Goal: Information Seeking & Learning: Learn about a topic

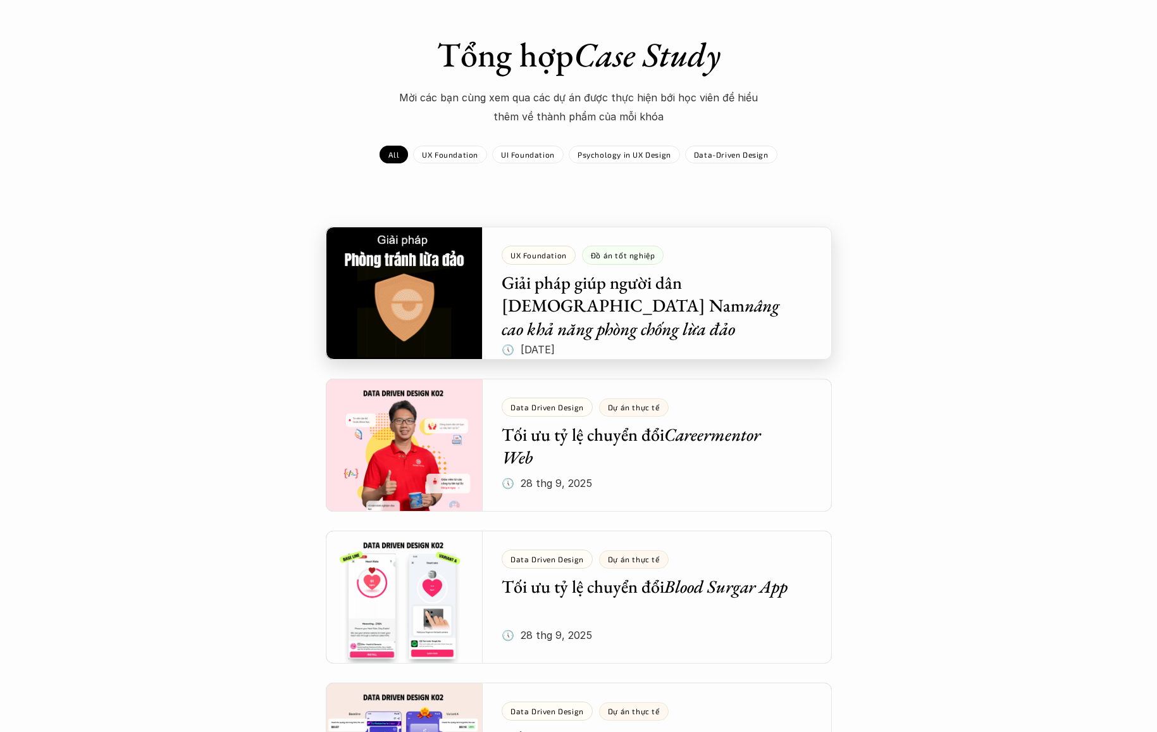
scroll to position [83, 0]
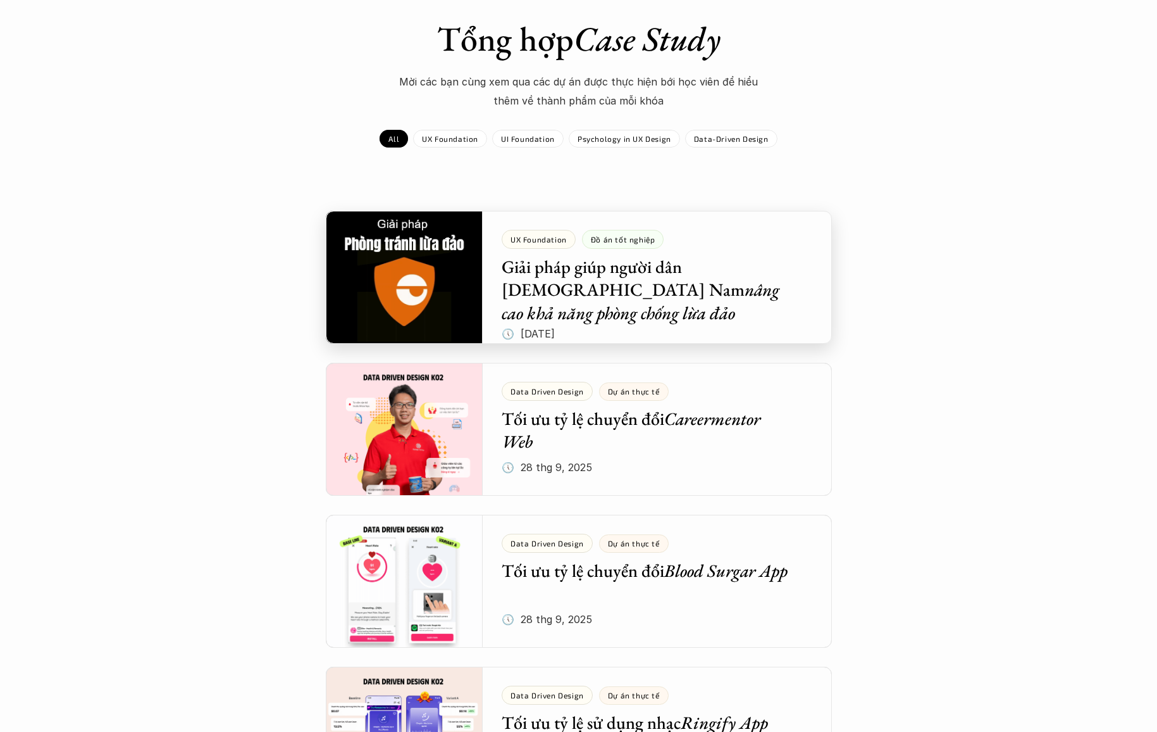
click at [559, 272] on div at bounding box center [579, 277] width 506 height 133
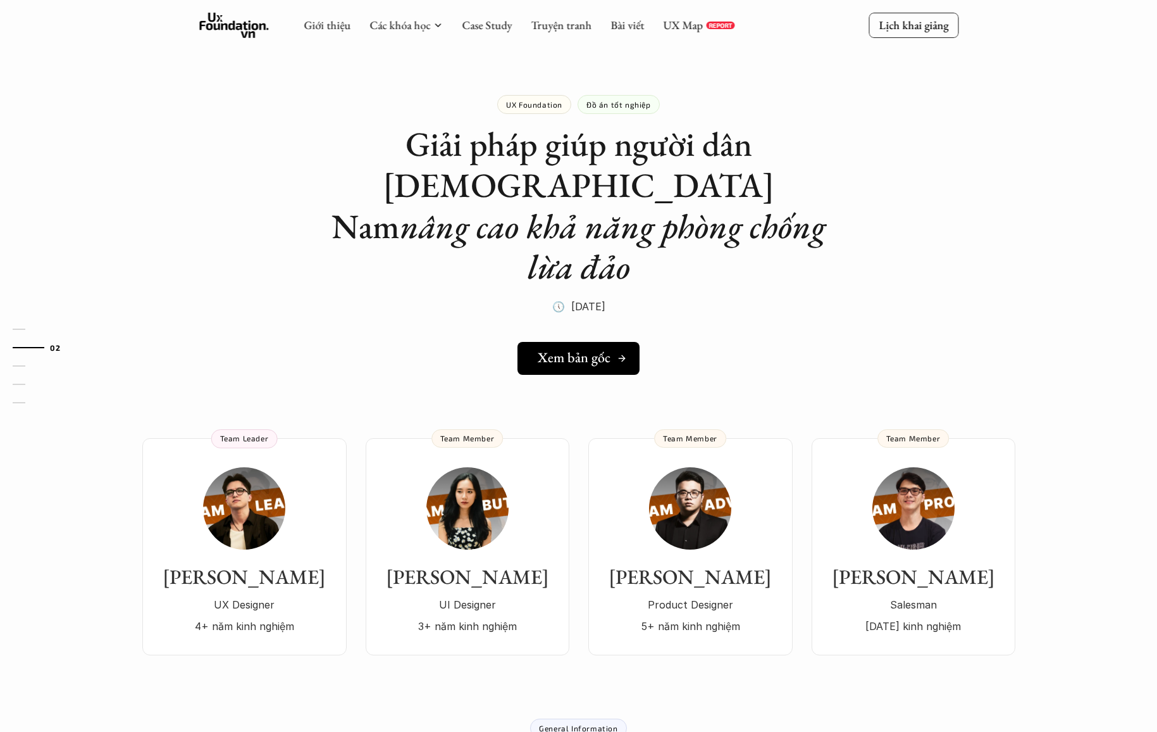
click at [563, 349] on h5 "Xem bản gốc" at bounding box center [574, 357] width 73 height 16
click at [215, 25] on use at bounding box center [234, 25] width 70 height 25
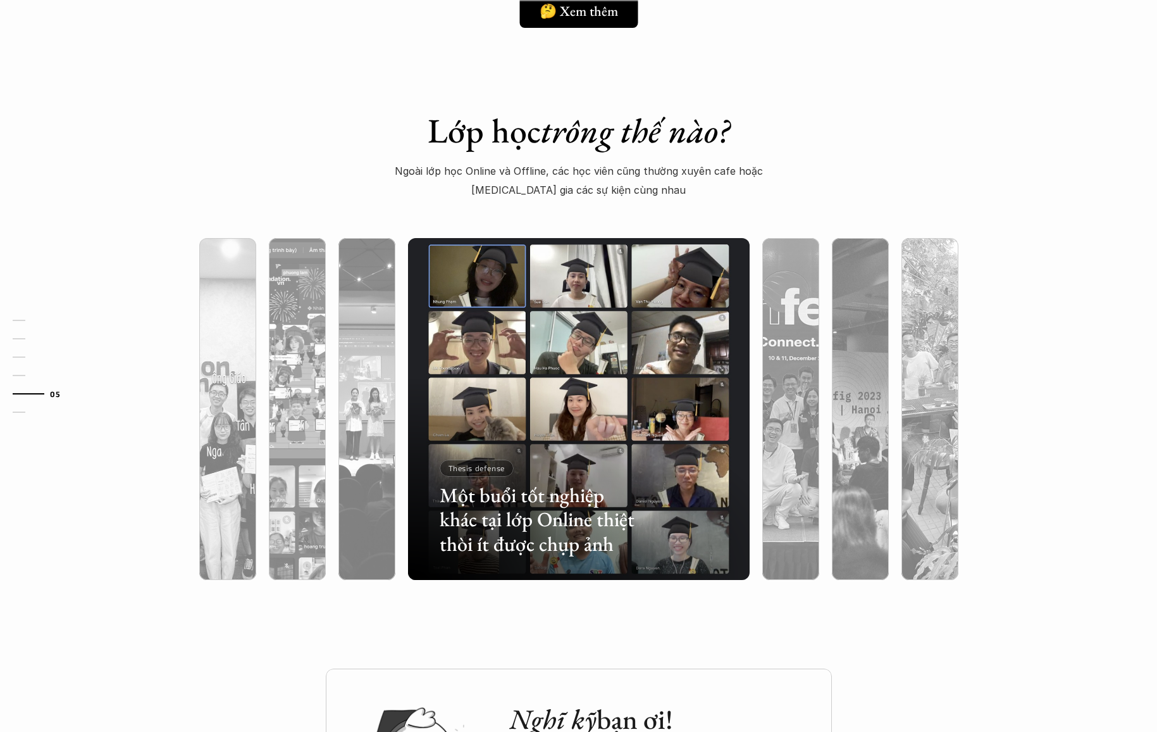
scroll to position [3815, 0]
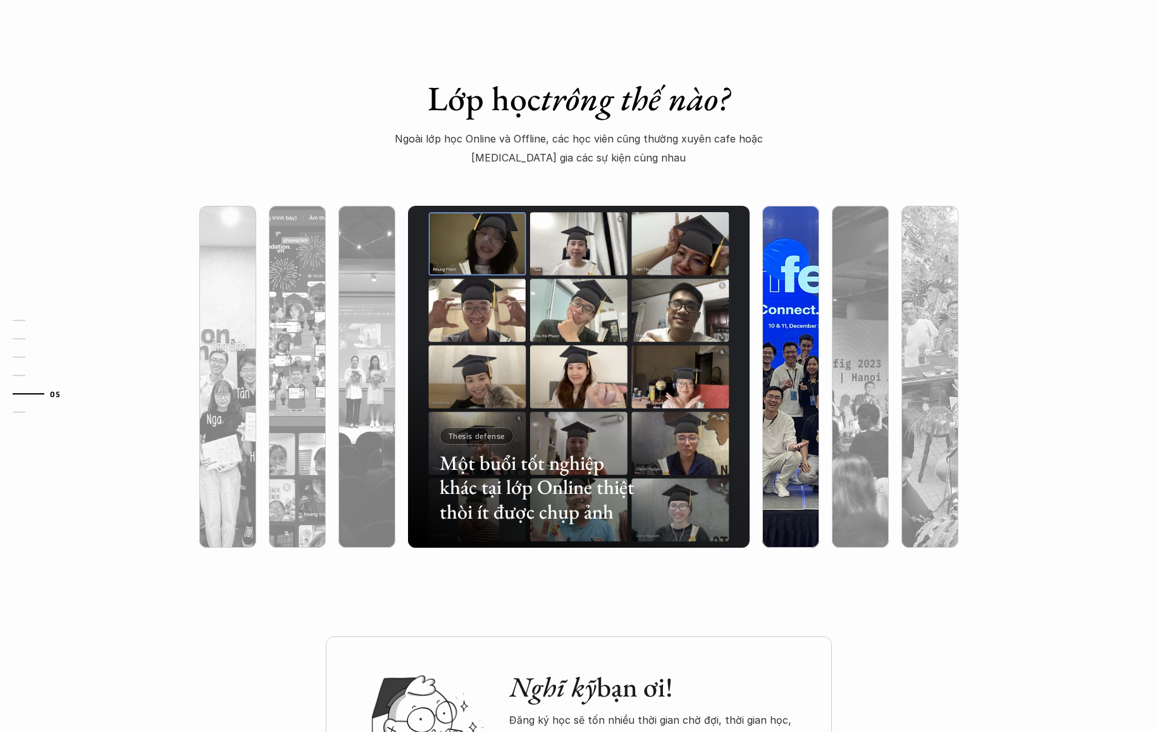
click at [773, 402] on div at bounding box center [791, 444] width 57 height 206
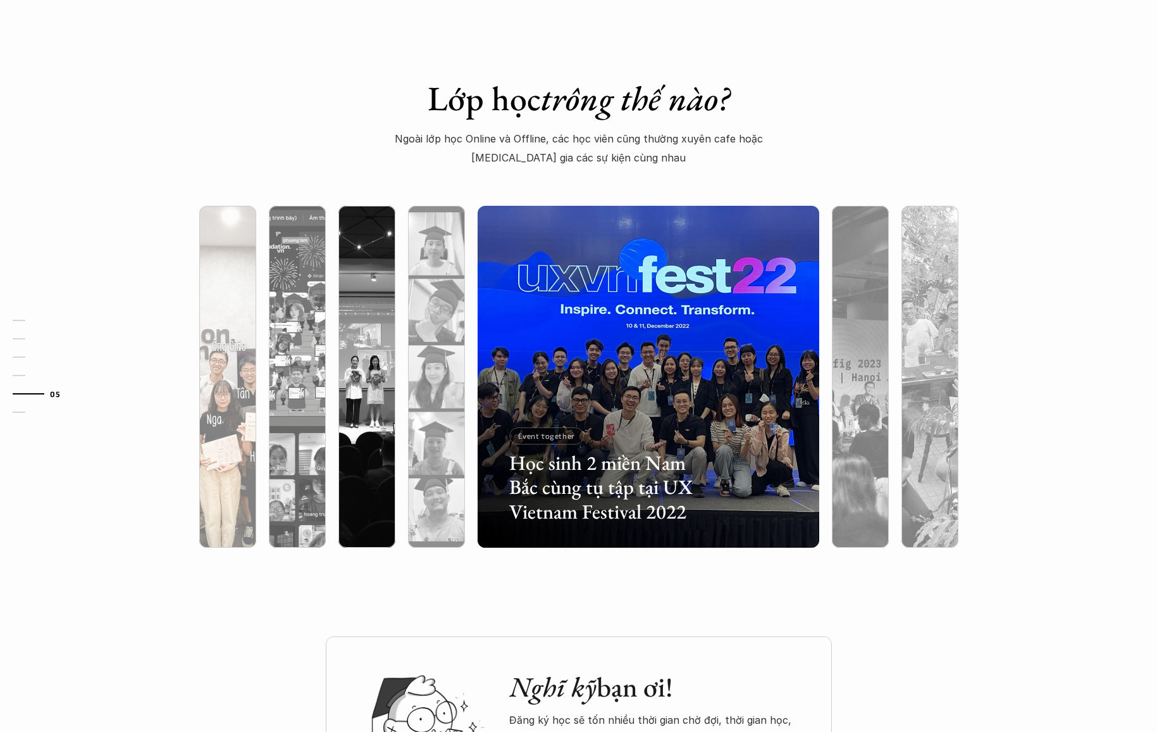
click at [217, 431] on div at bounding box center [227, 444] width 57 height 206
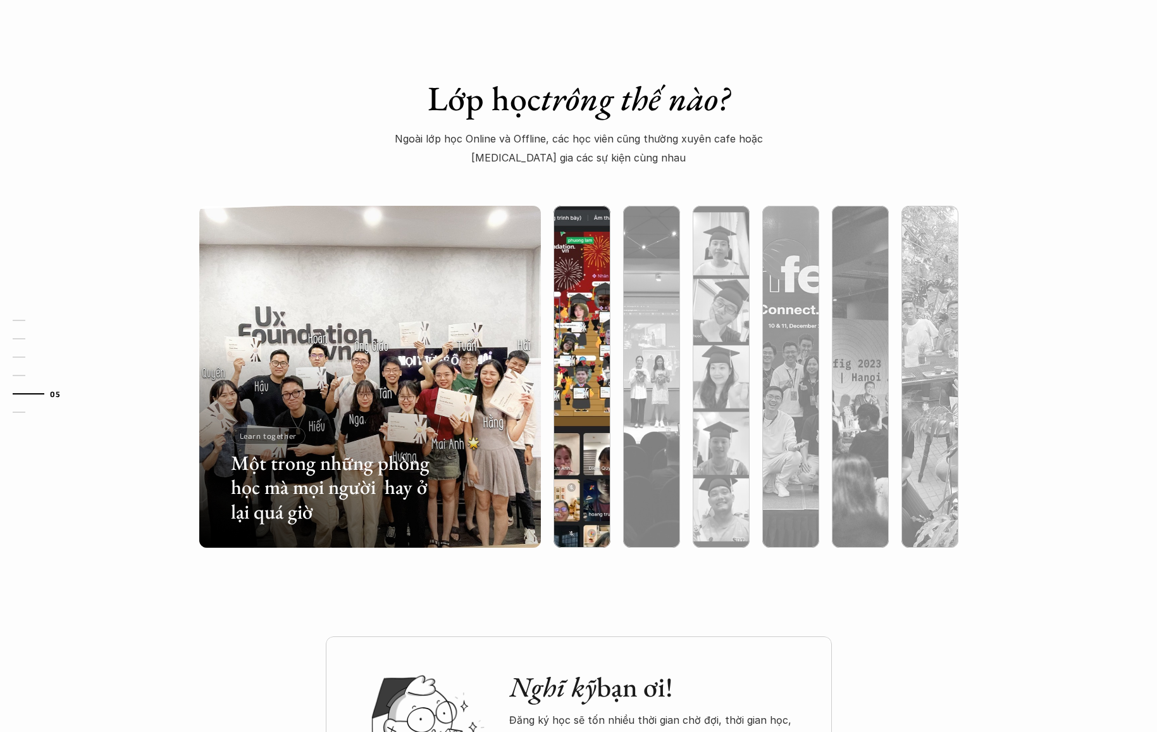
click at [578, 449] on div at bounding box center [582, 444] width 57 height 206
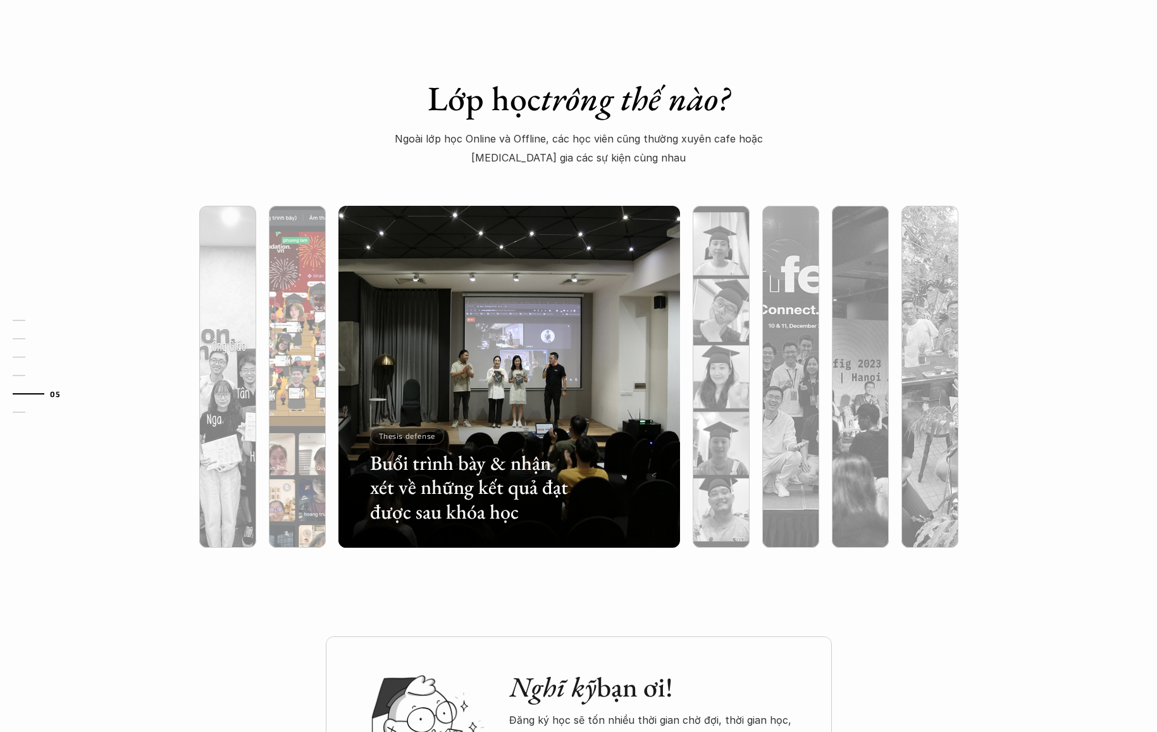
click at [302, 464] on div at bounding box center [403, 473] width 204 height 92
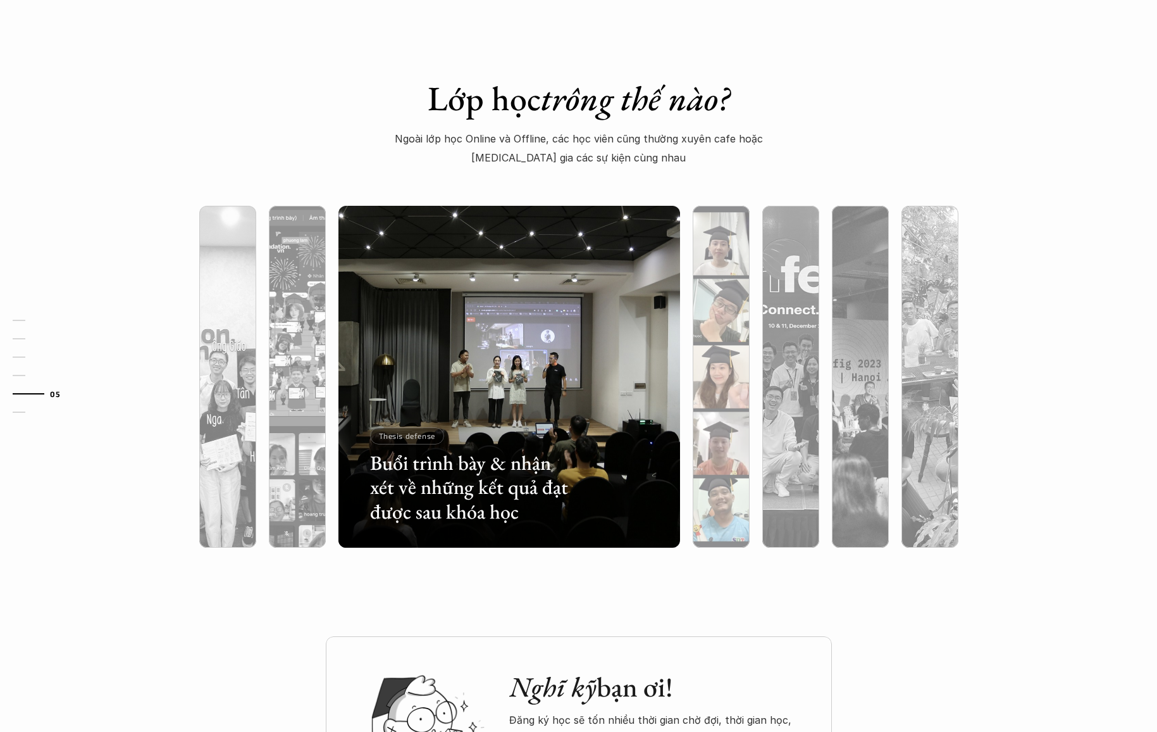
click at [725, 458] on div at bounding box center [827, 473] width 204 height 92
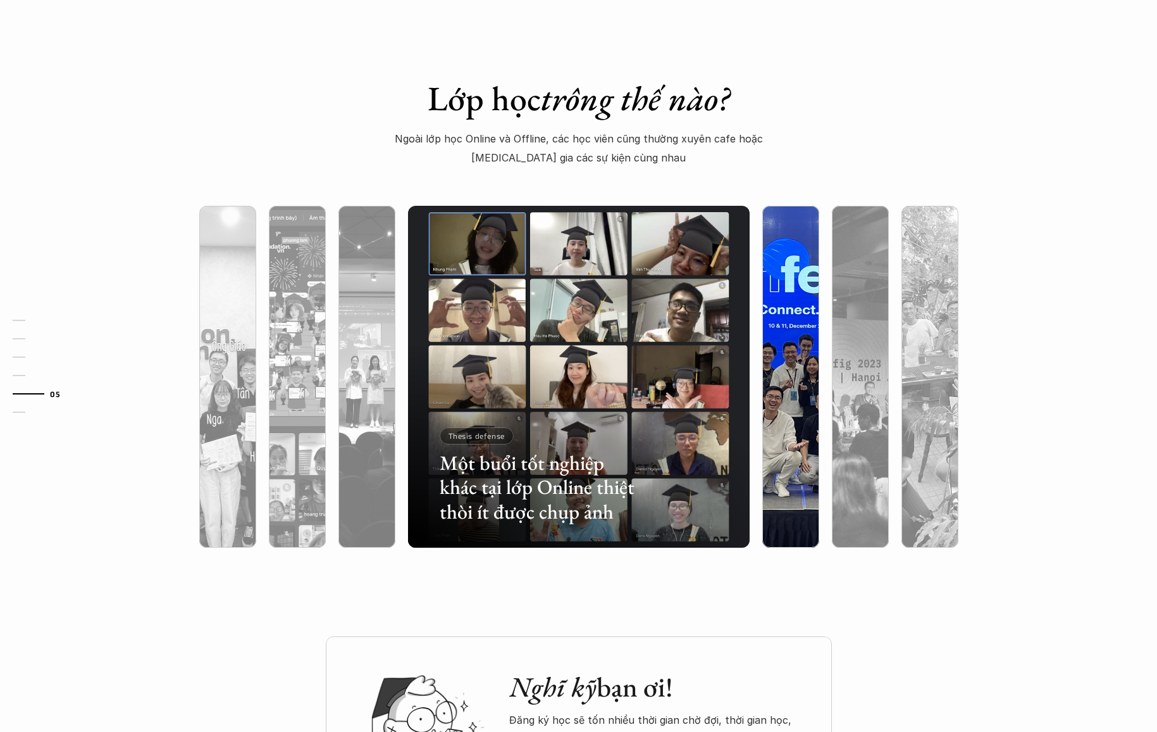
click at [794, 413] on div at bounding box center [791, 444] width 57 height 206
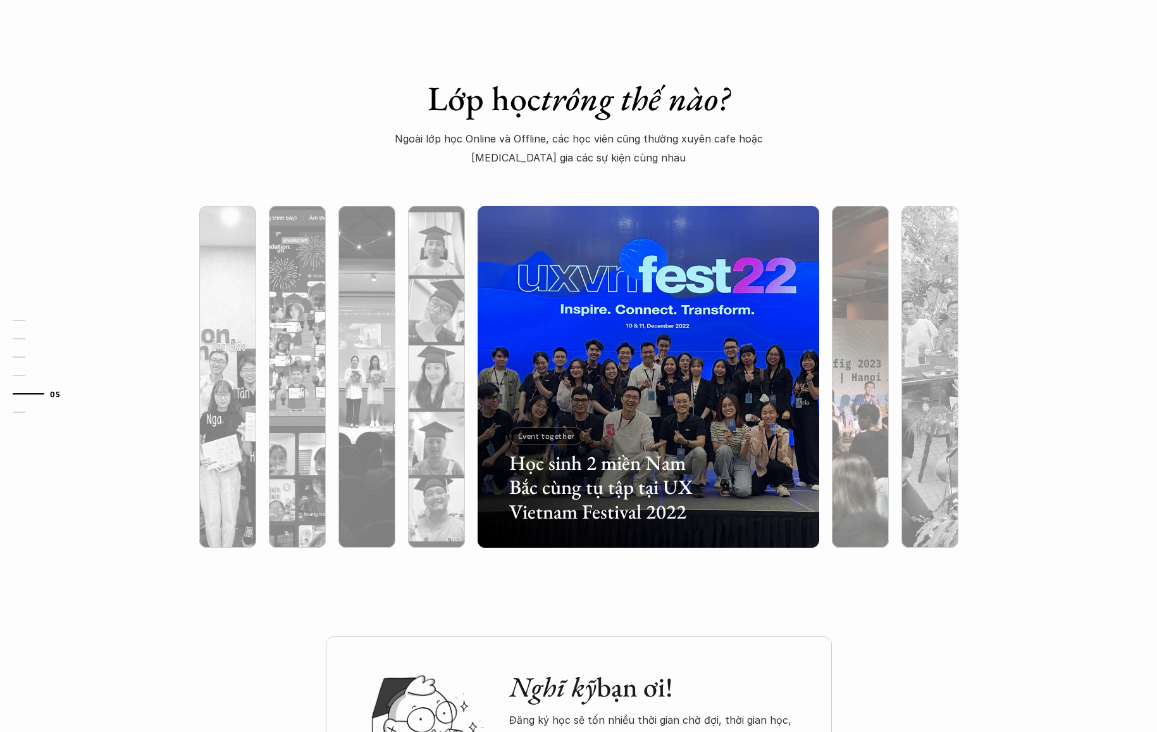
click at [849, 392] on div at bounding box center [860, 444] width 57 height 206
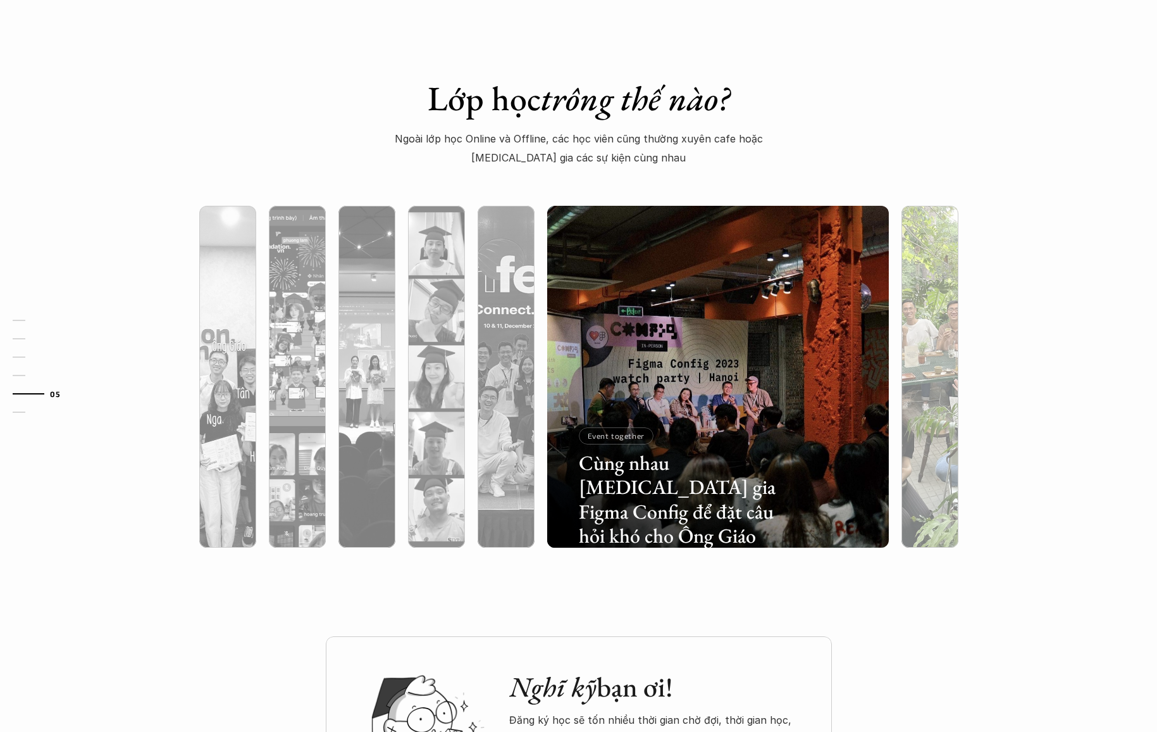
click at [920, 426] on div at bounding box center [930, 444] width 57 height 206
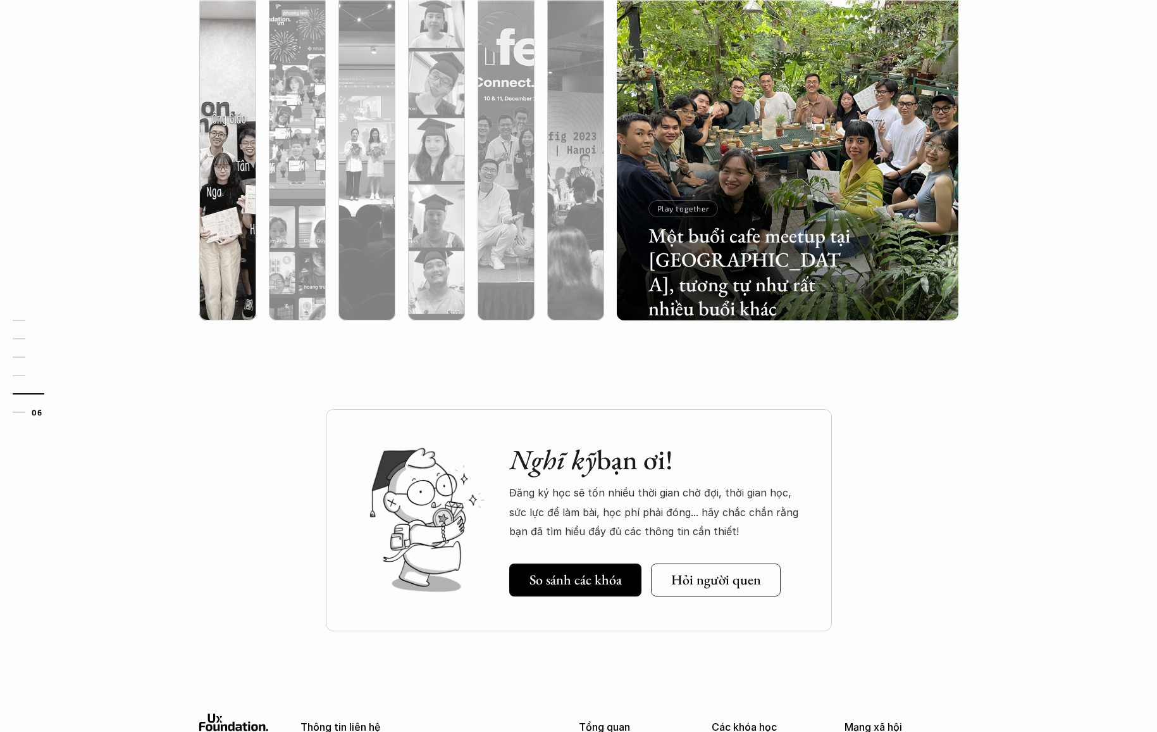
scroll to position [4277, 0]
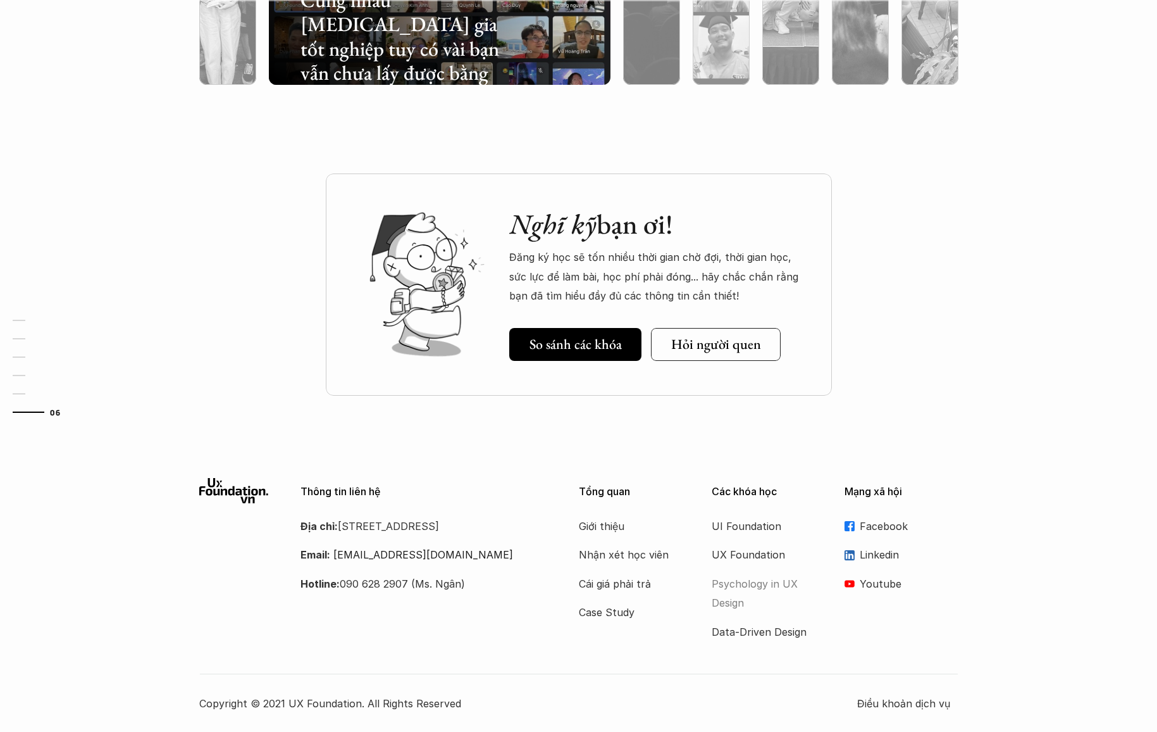
click at [762, 578] on p "Psychology in UX Design" at bounding box center [762, 593] width 101 height 39
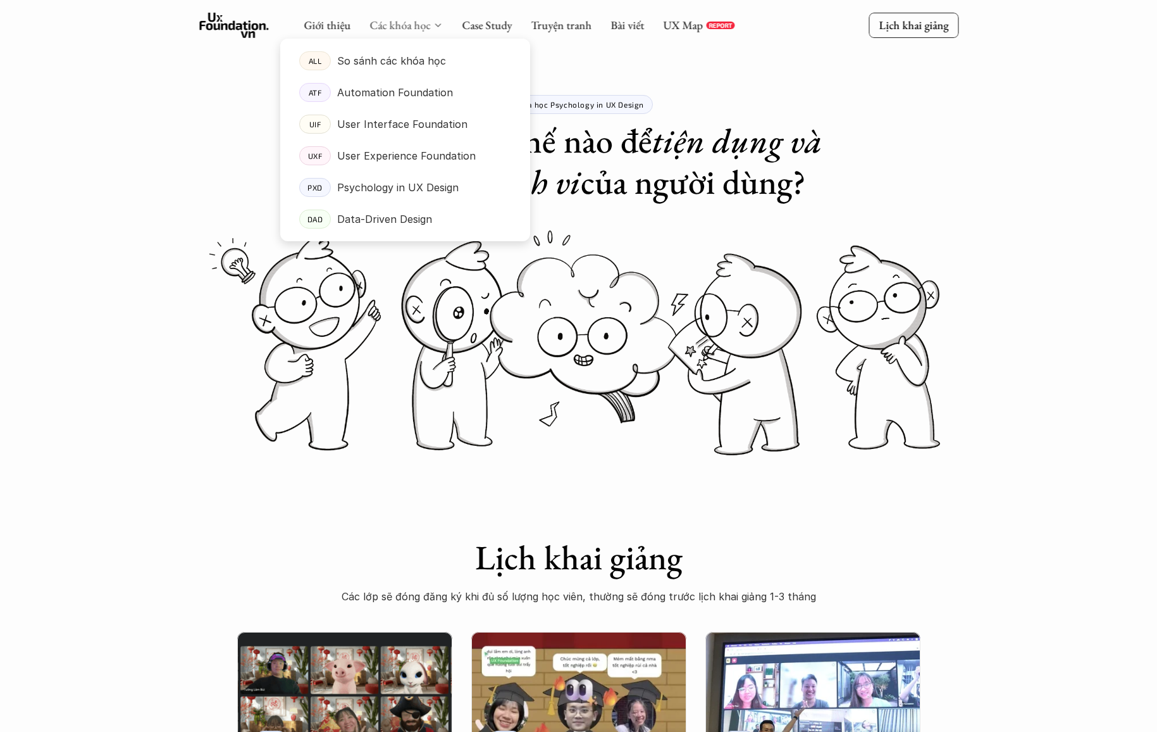
click at [413, 24] on link "Các khóa học" at bounding box center [400, 25] width 61 height 15
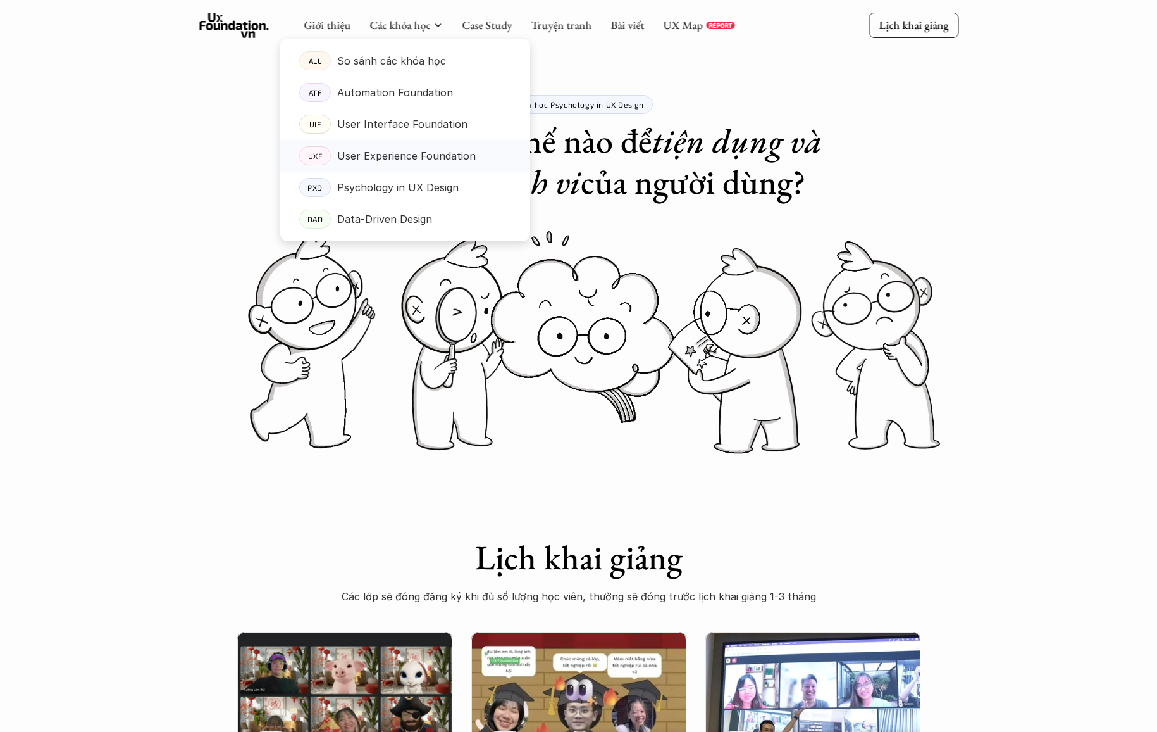
click at [385, 162] on p "User Experience Foundation" at bounding box center [406, 155] width 139 height 19
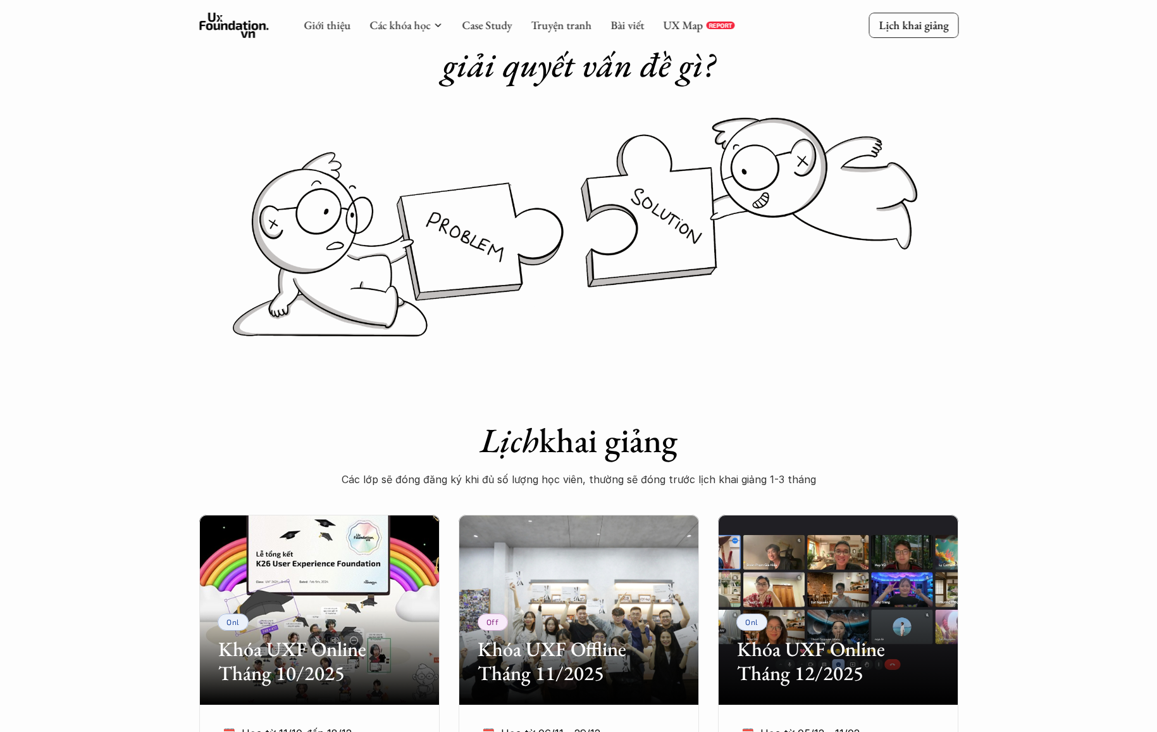
scroll to position [118, 0]
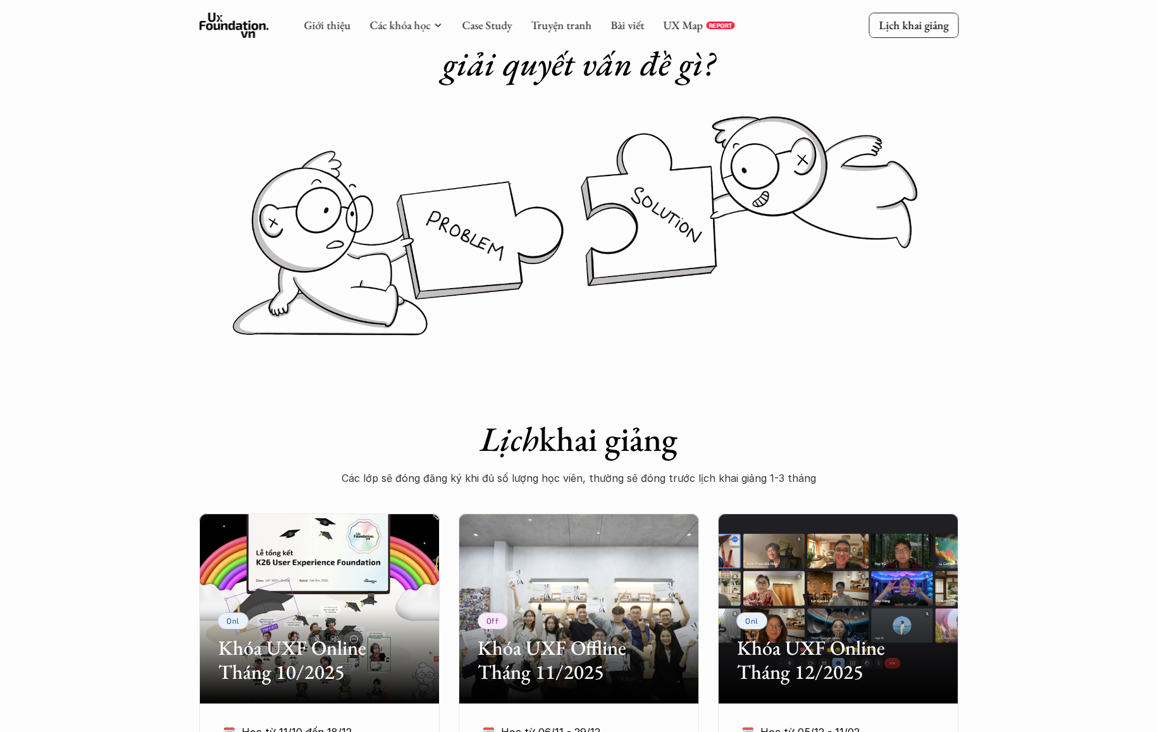
click at [243, 22] on icon at bounding box center [234, 25] width 70 height 25
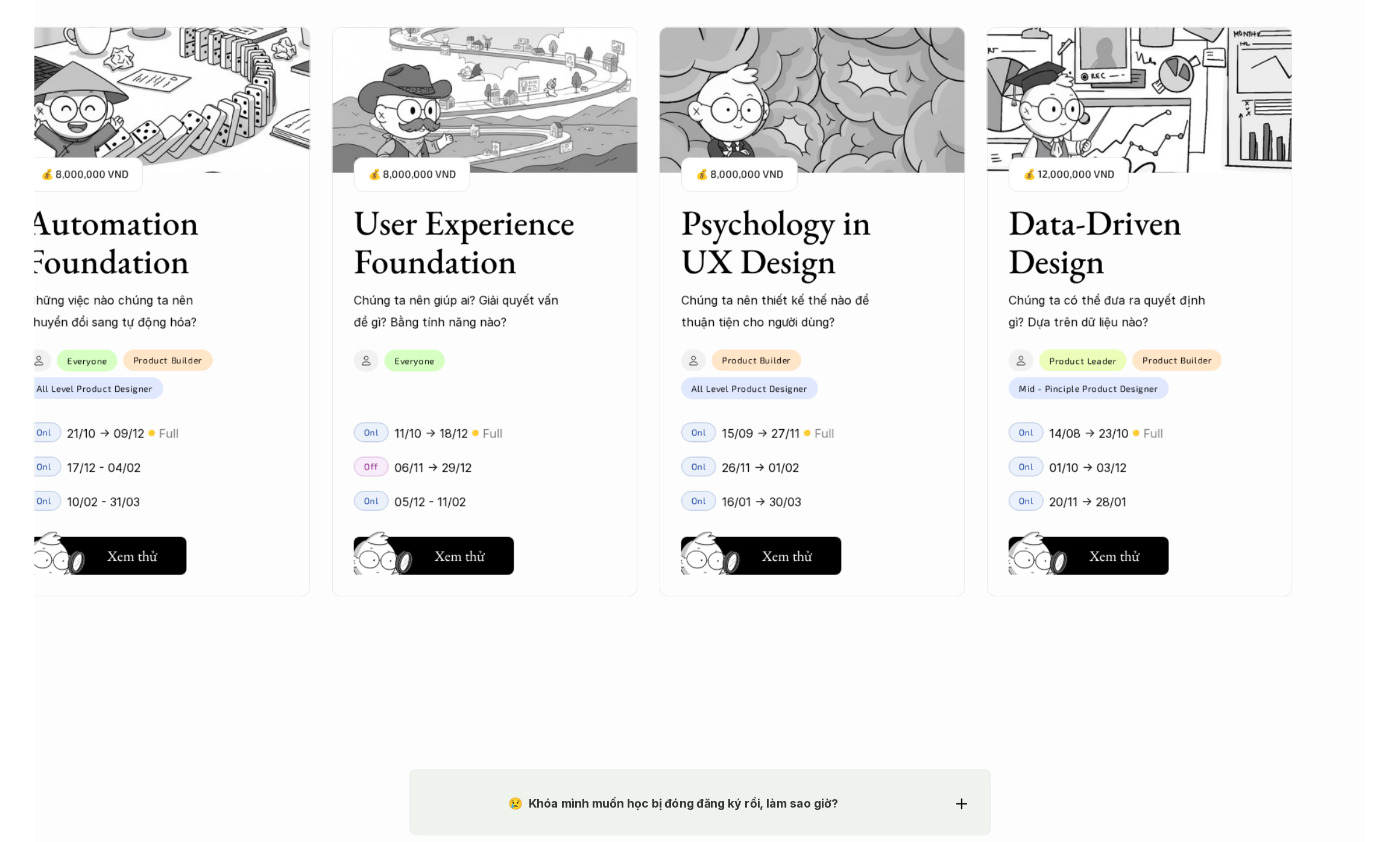
scroll to position [1512, 0]
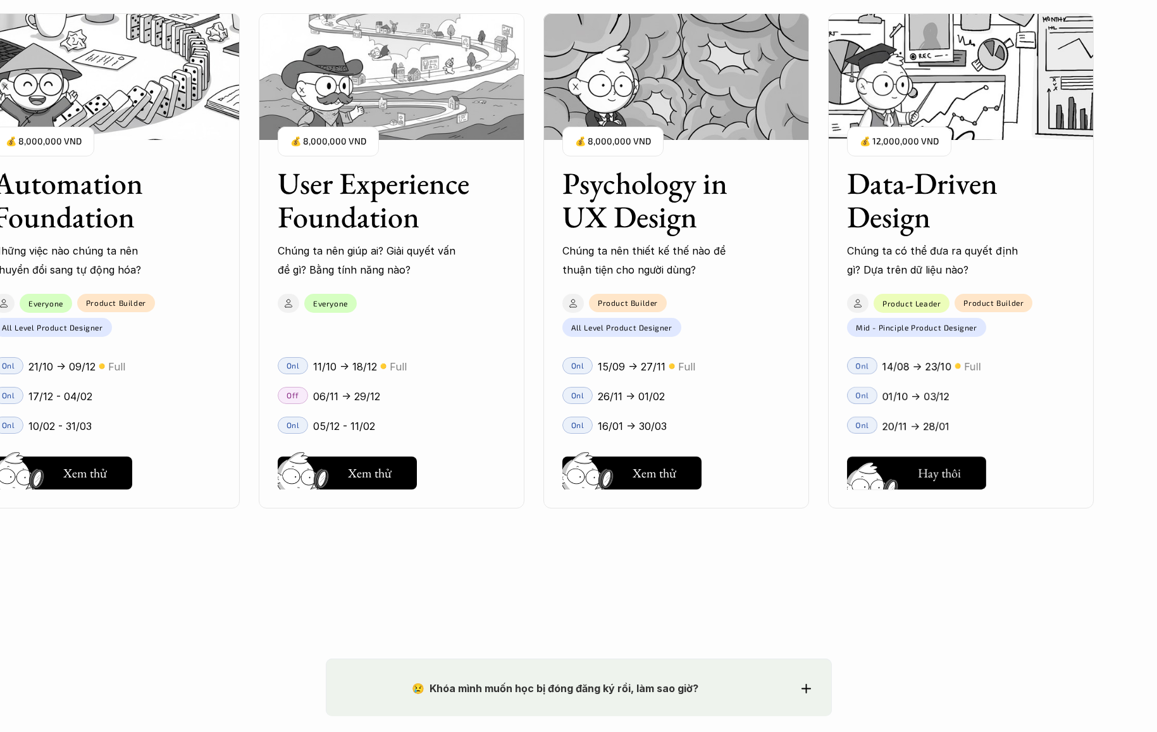
click at [940, 482] on h5 "Xem thử" at bounding box center [940, 476] width 44 height 18
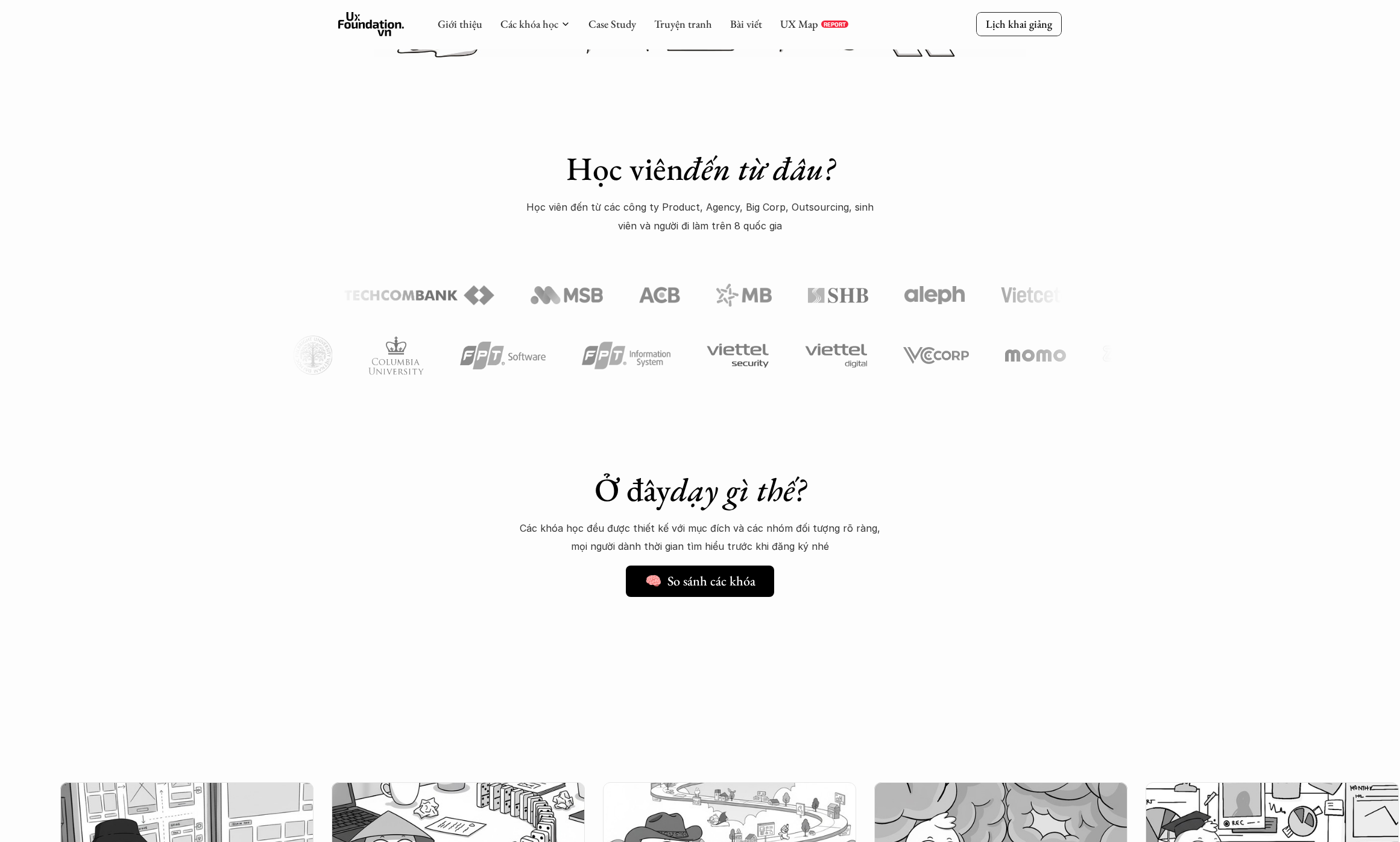
scroll to position [481, 0]
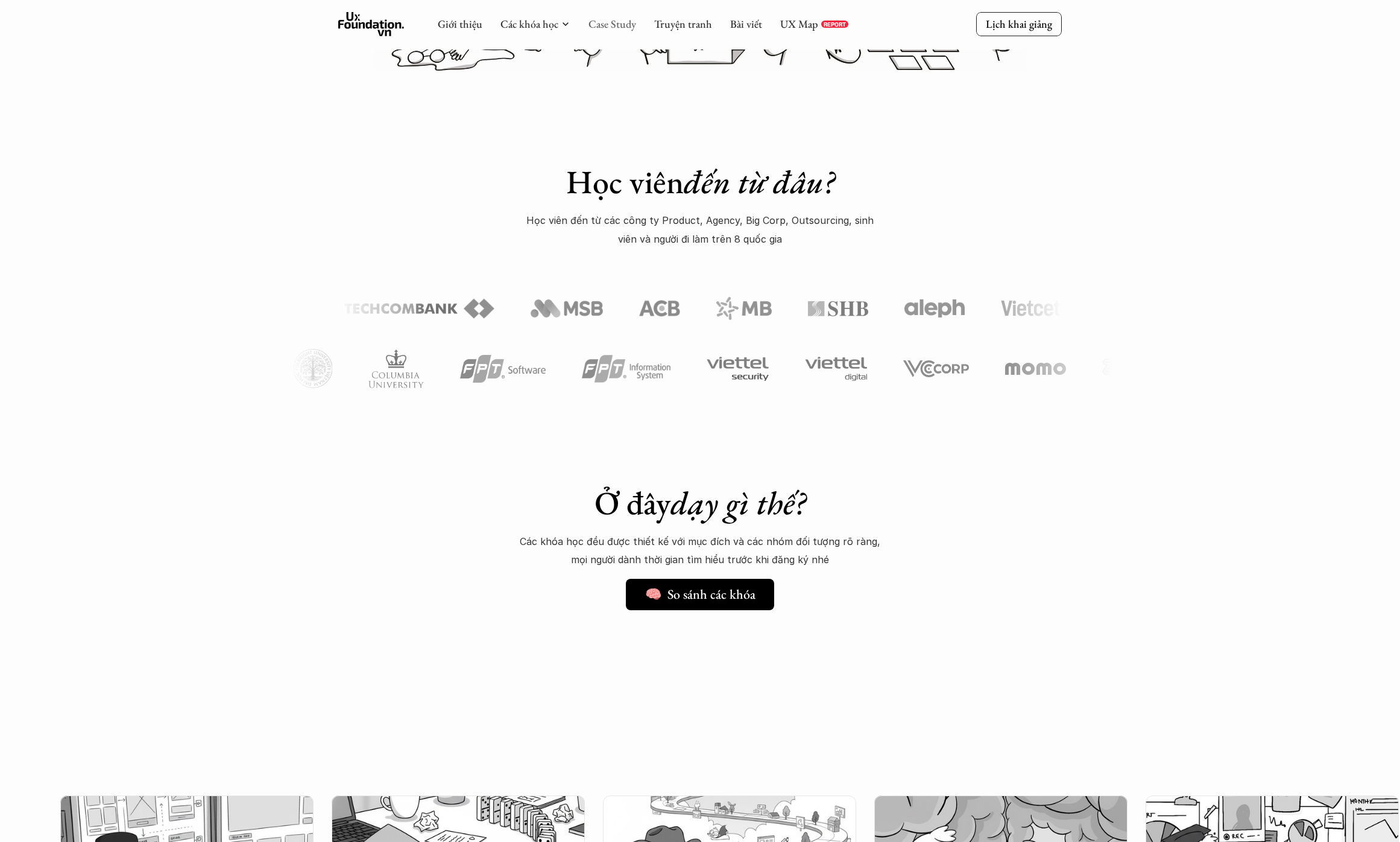
click at [597, 22] on link "Case Study" at bounding box center [613, 24] width 48 height 14
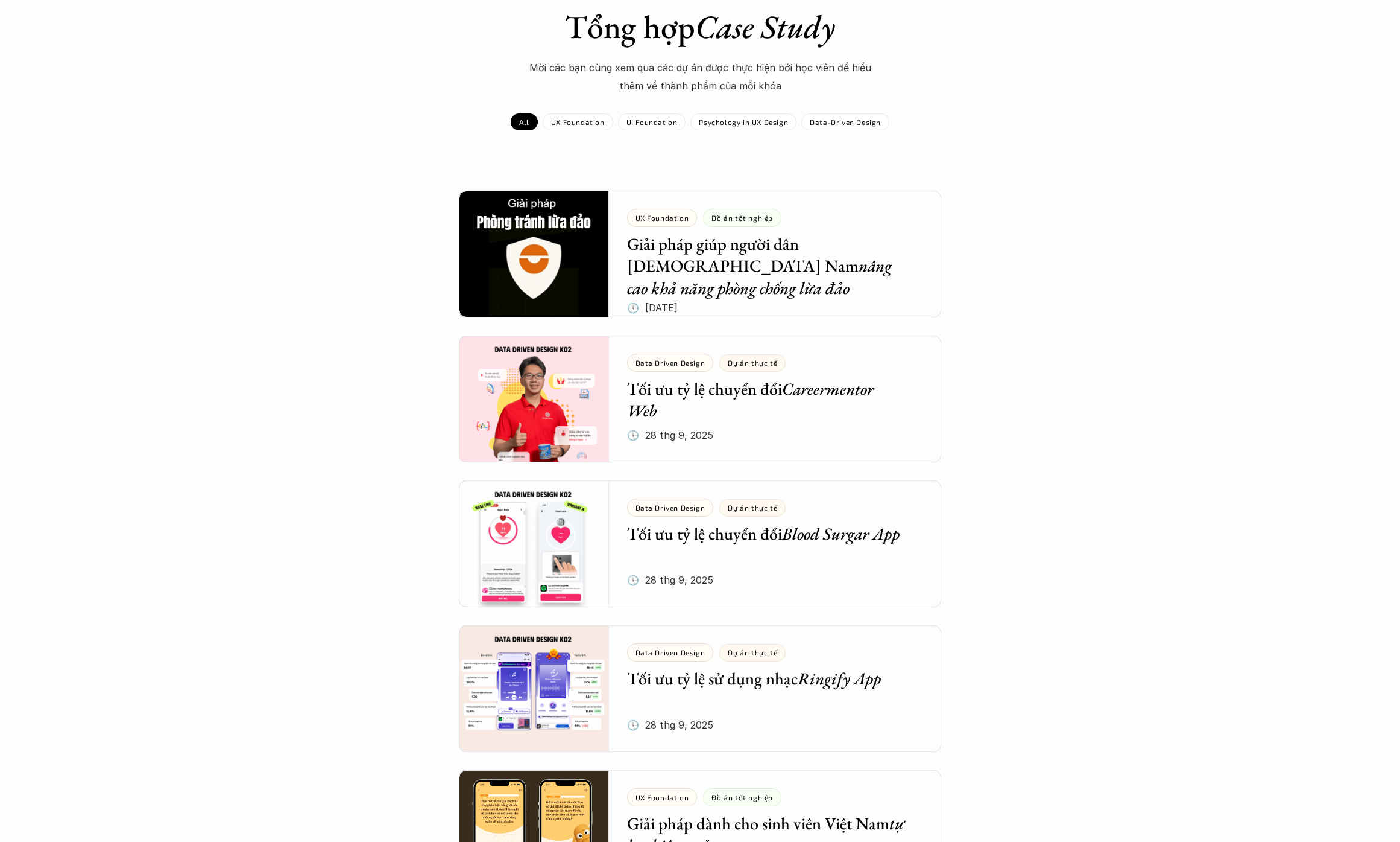
scroll to position [91, 0]
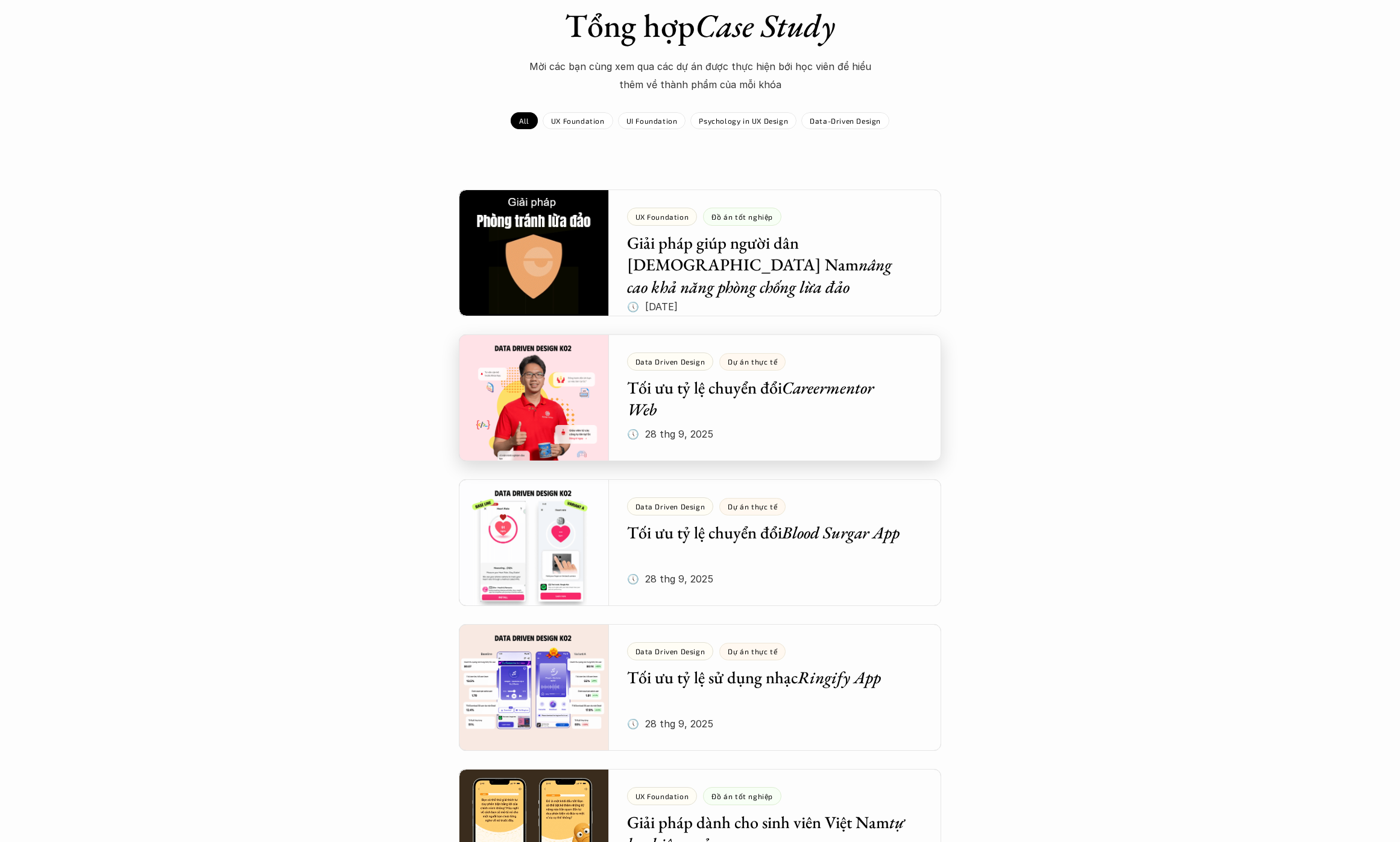
click at [570, 408] on div at bounding box center [700, 398] width 482 height 127
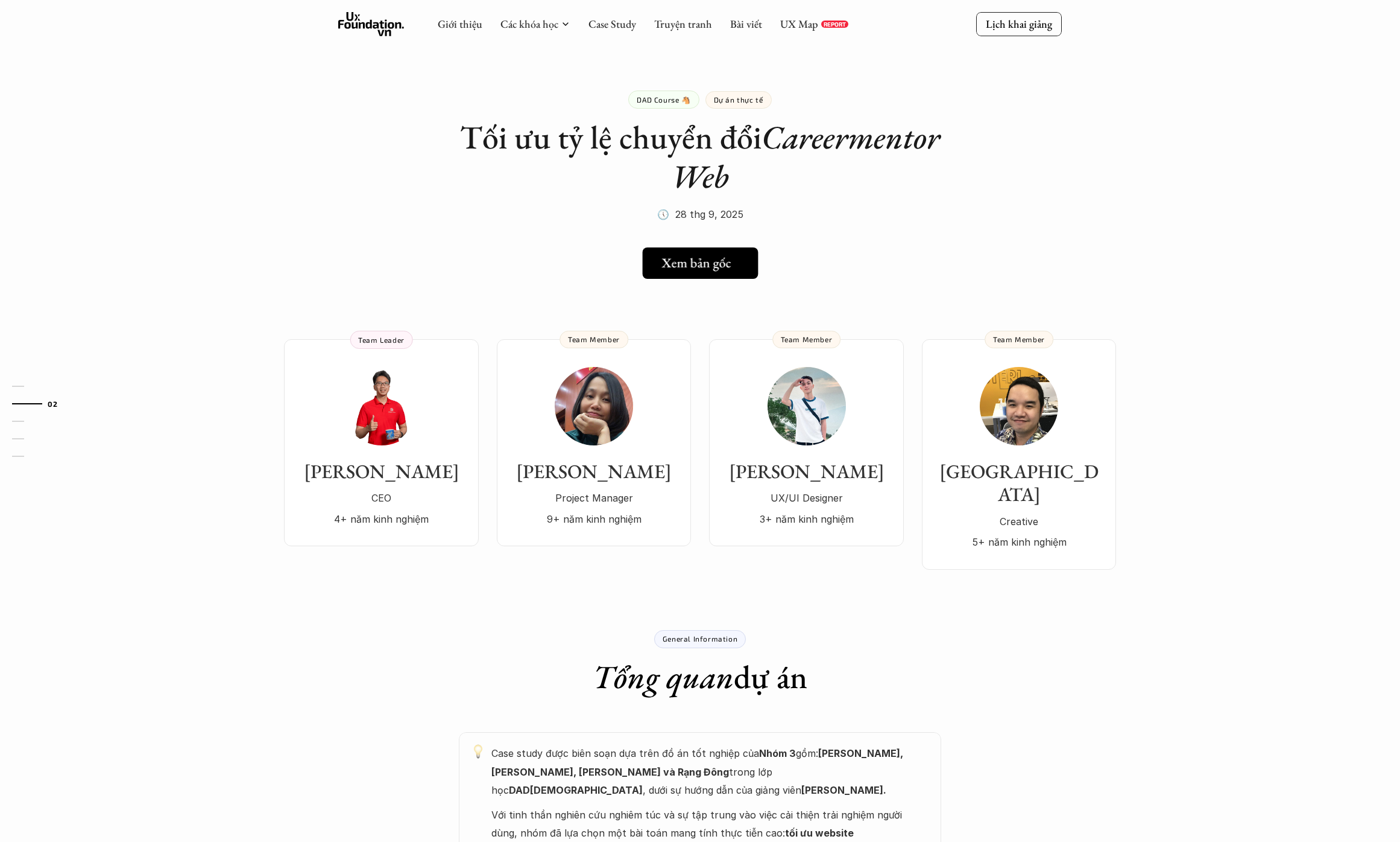
click at [684, 257] on h5 "Xem bản gốc" at bounding box center [696, 263] width 70 height 15
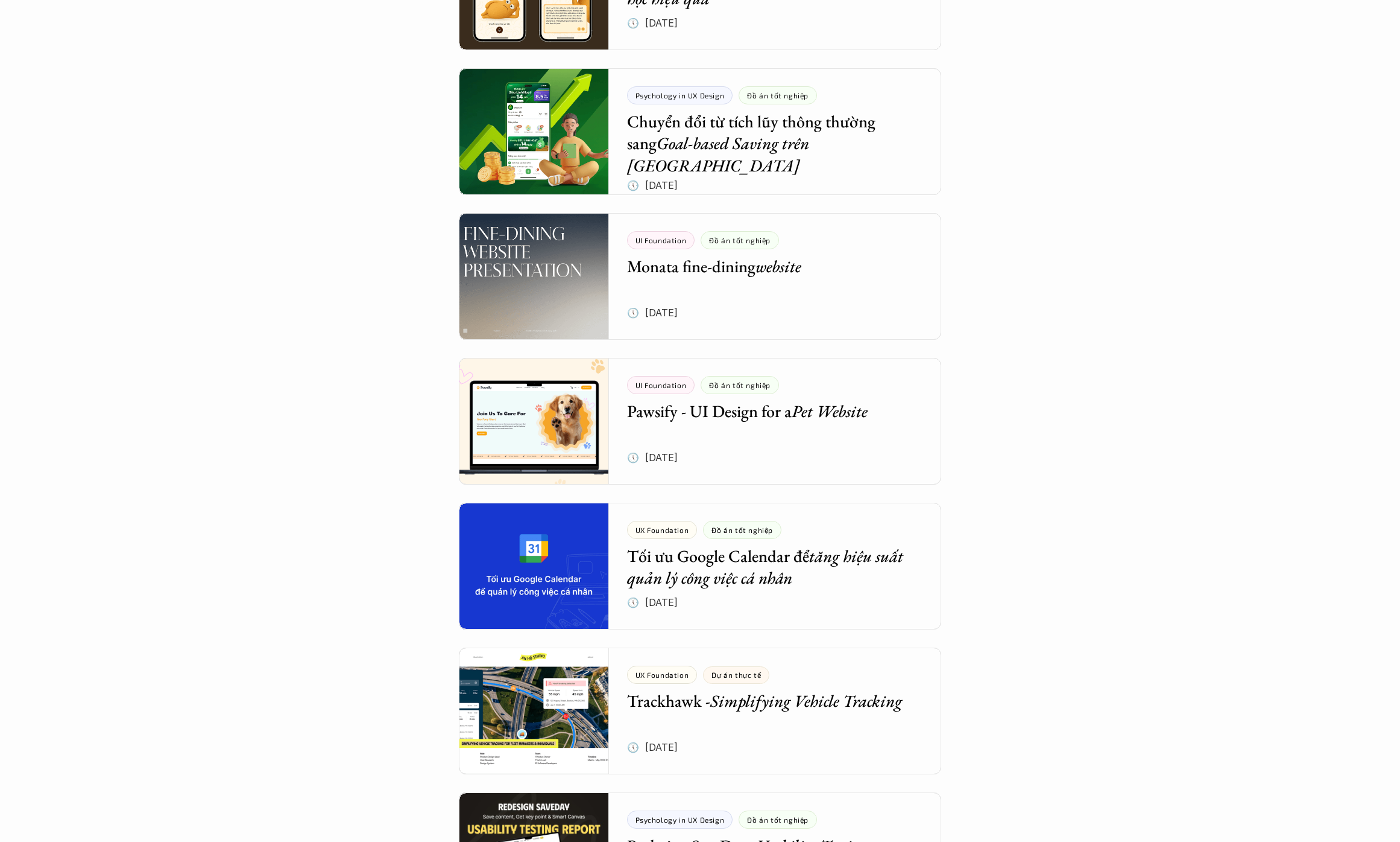
scroll to position [945, 0]
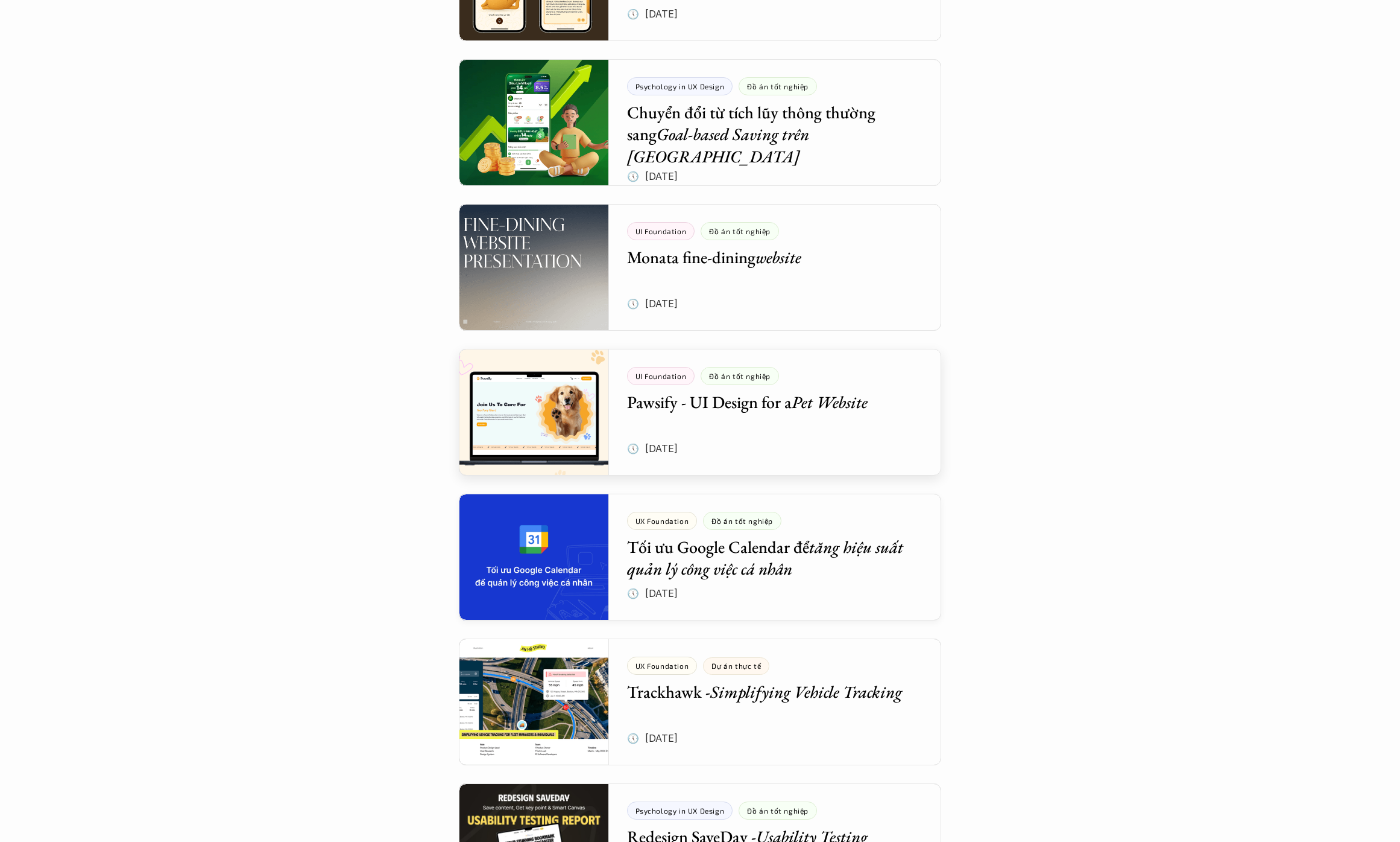
click at [556, 423] on div at bounding box center [700, 412] width 482 height 127
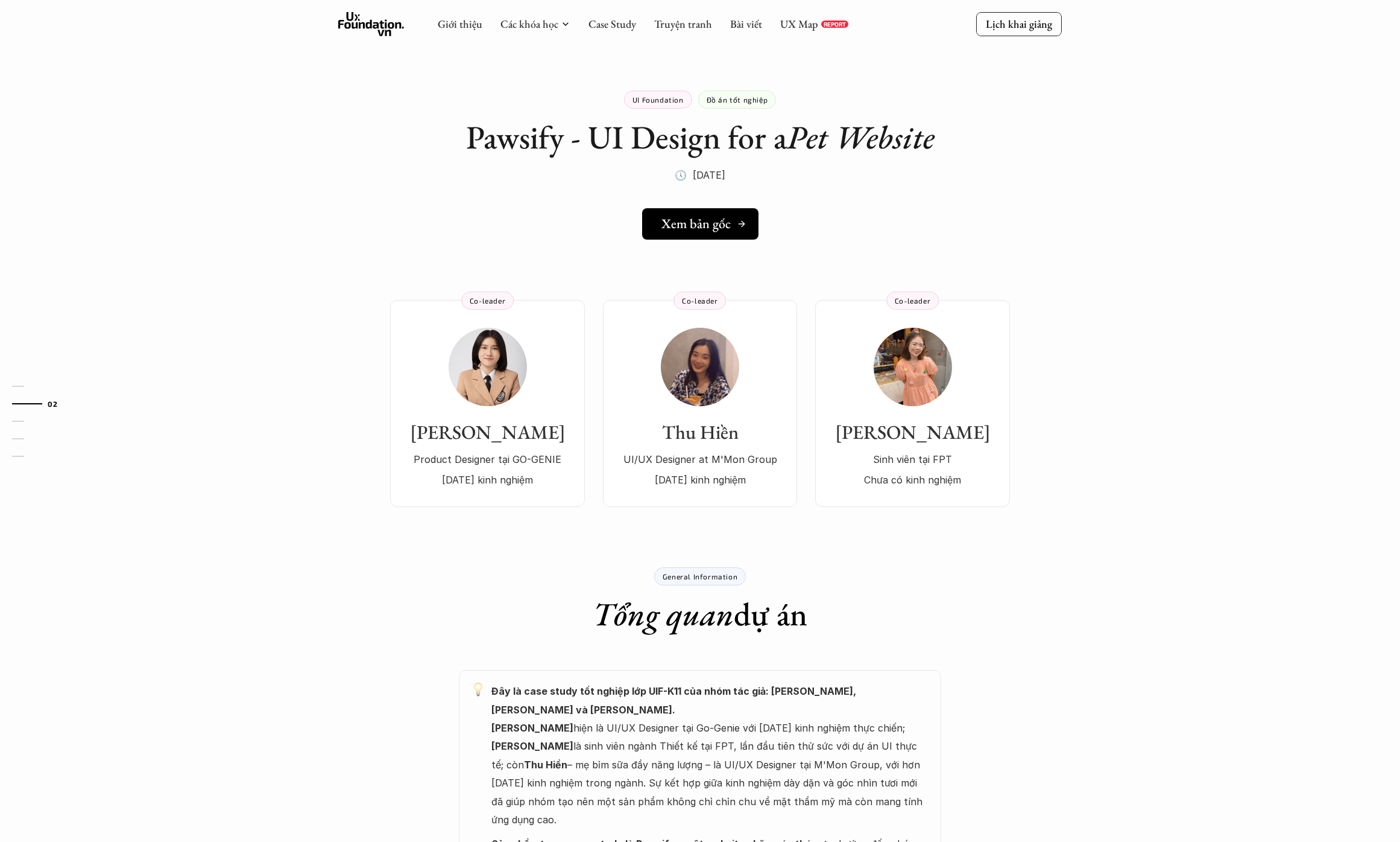
click at [682, 223] on h5 "Xem bản gốc" at bounding box center [696, 224] width 70 height 15
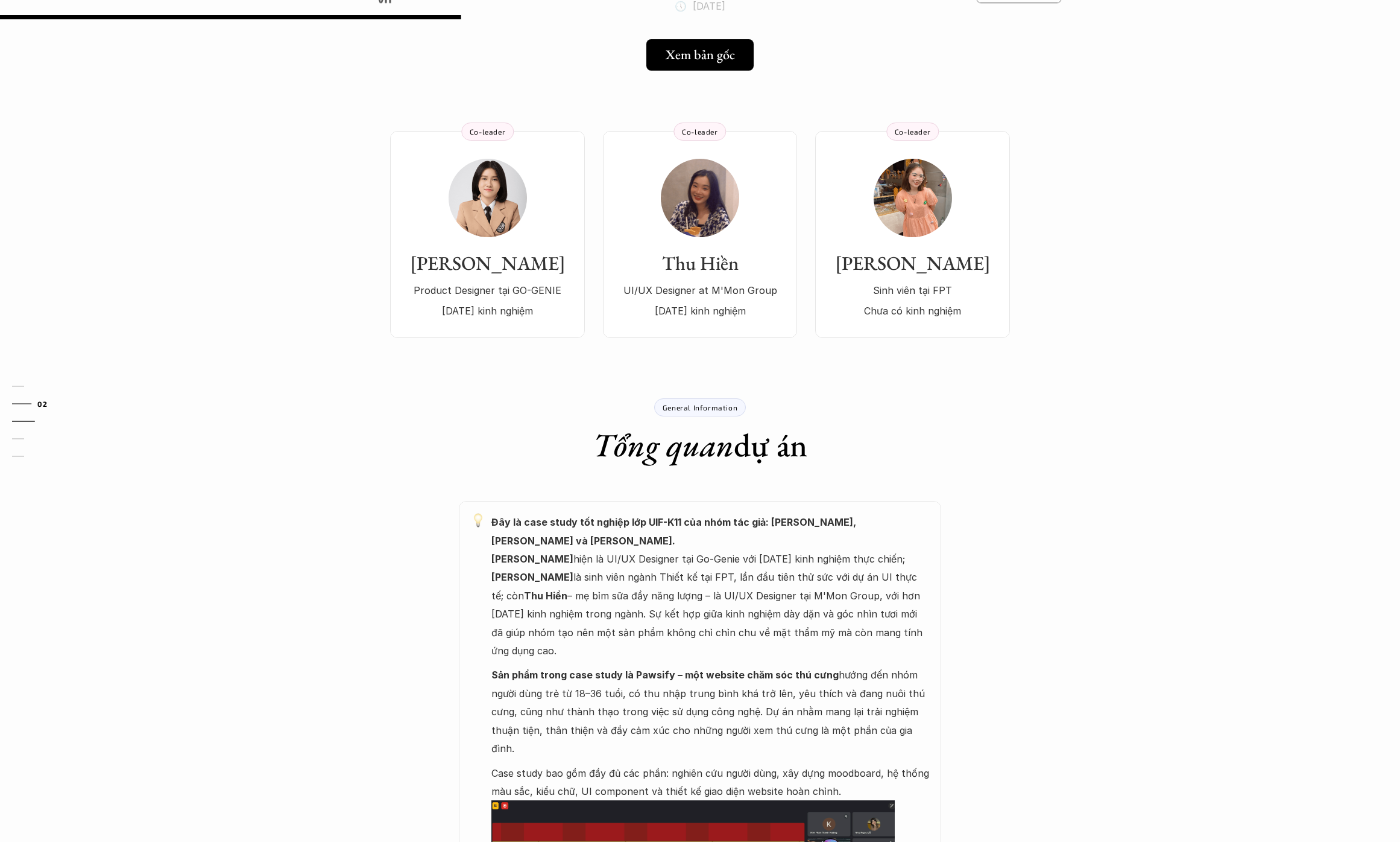
scroll to position [328, 0]
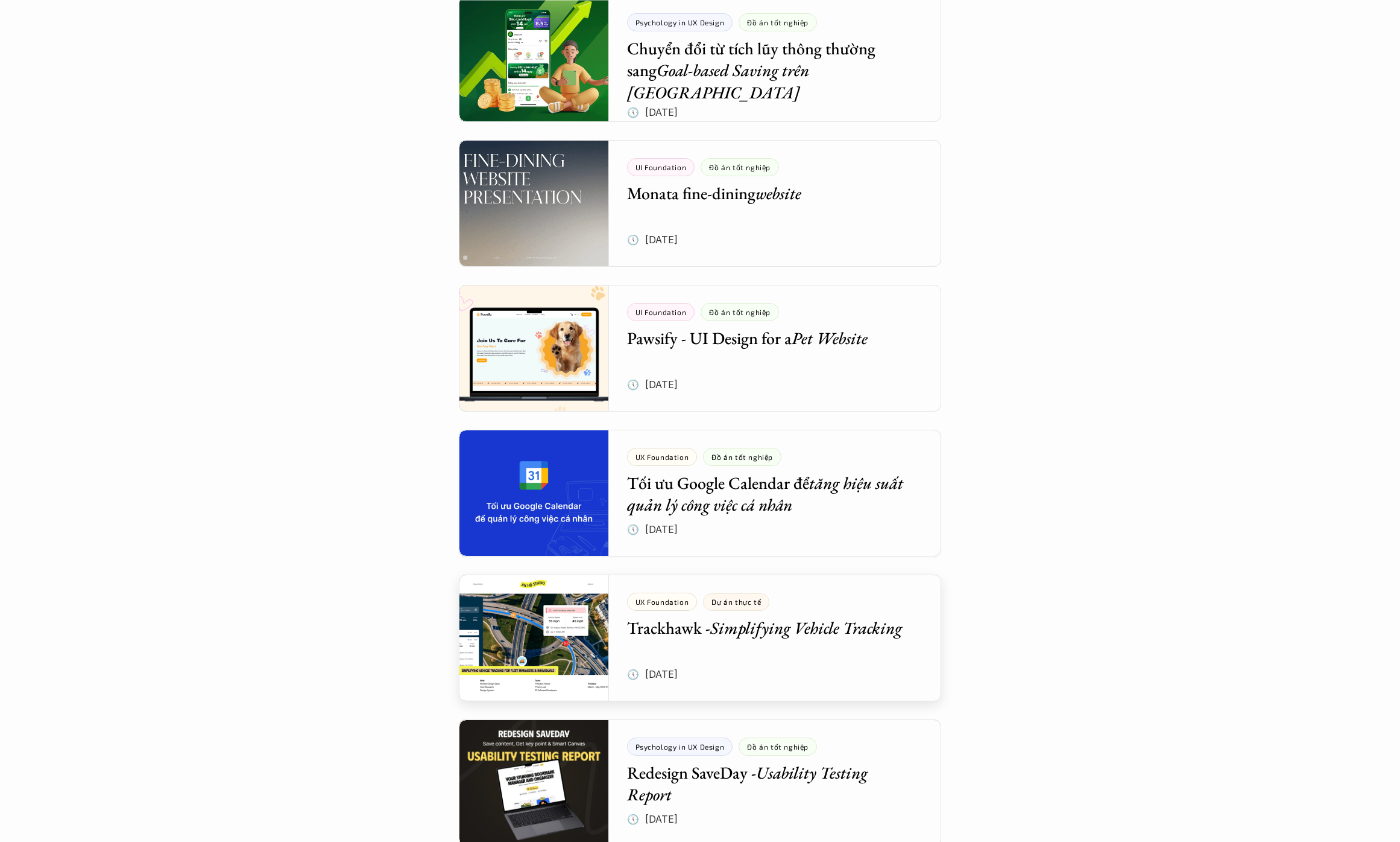
scroll to position [1013, 0]
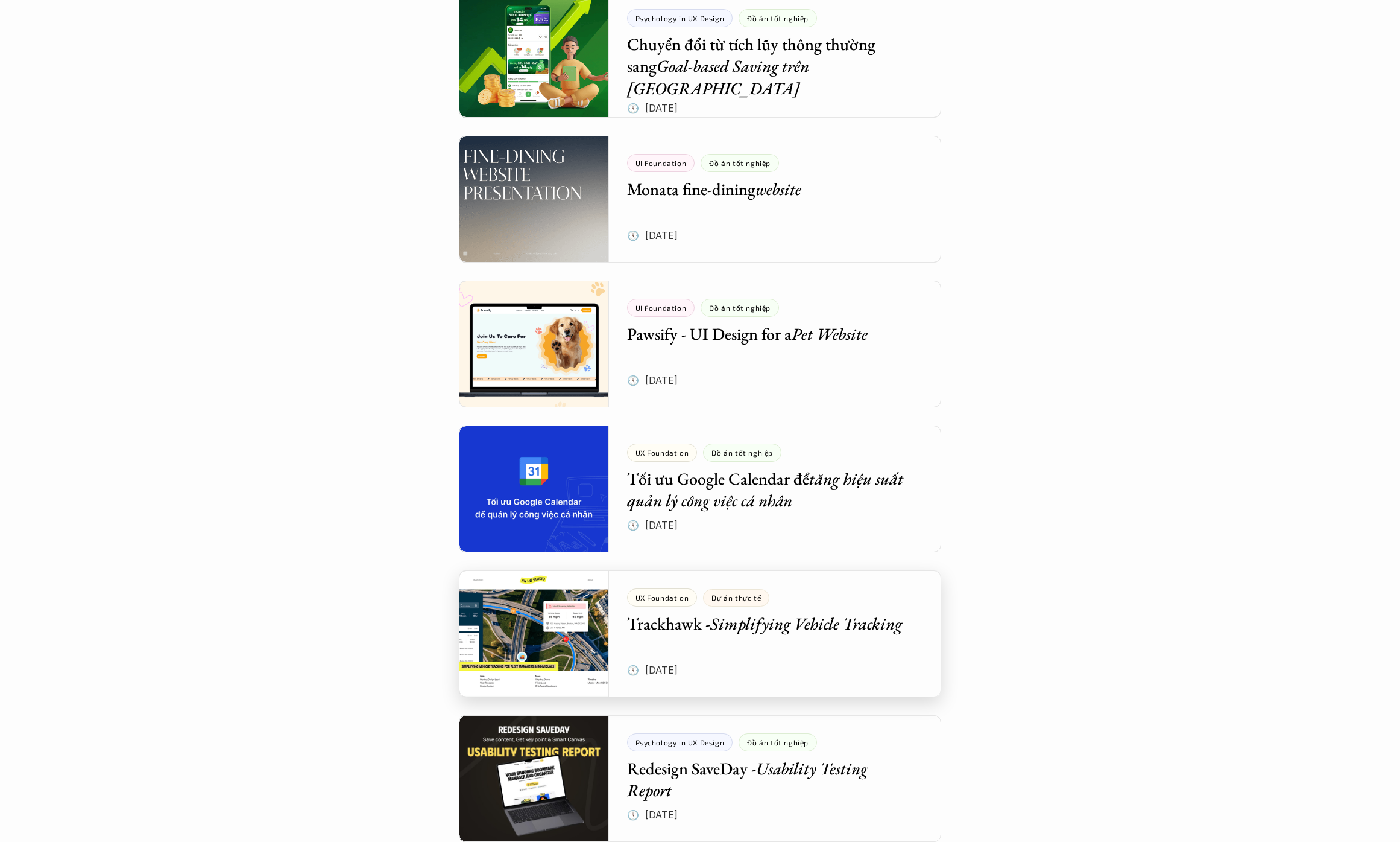
click at [512, 606] on div at bounding box center [700, 633] width 482 height 127
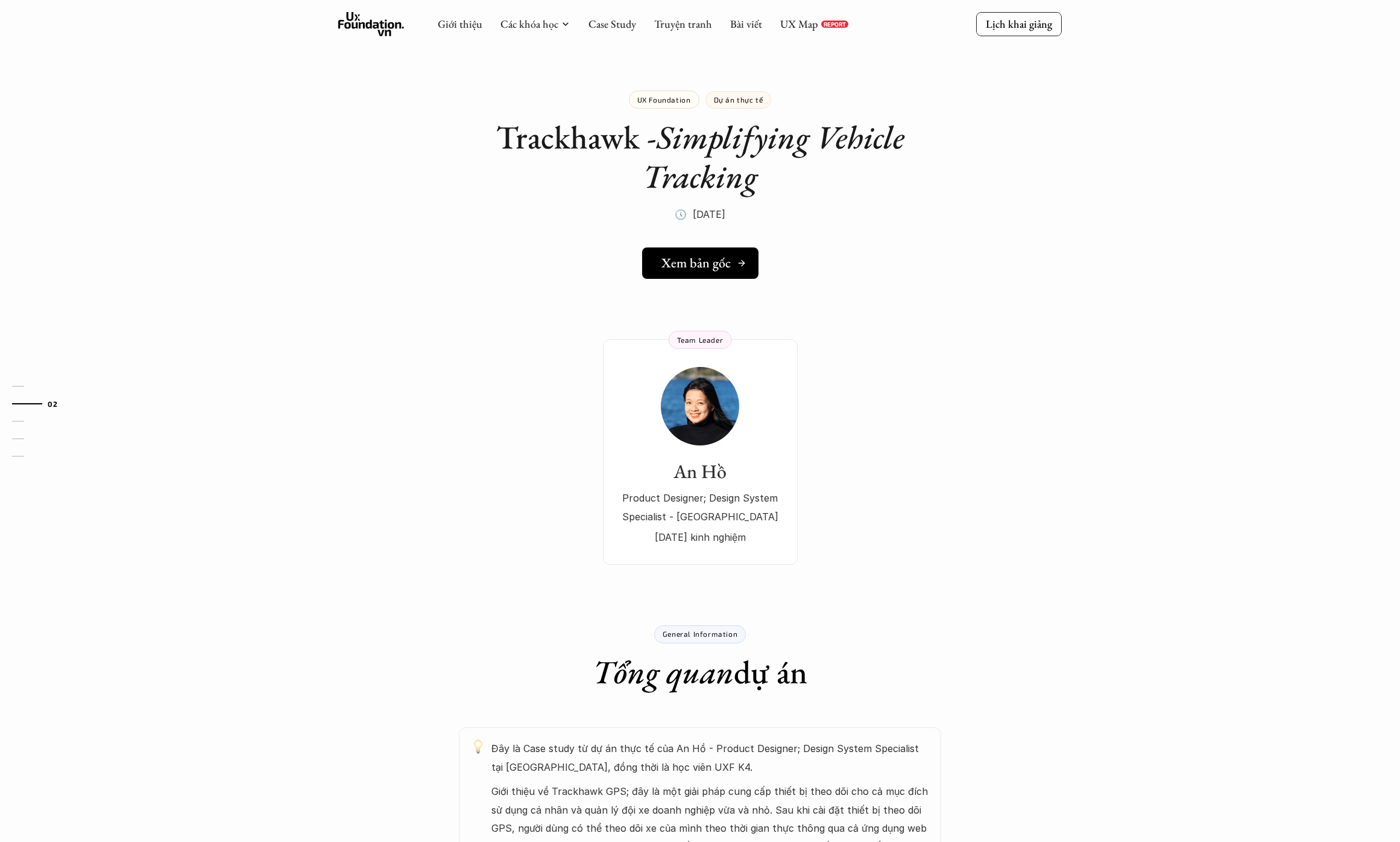
click at [675, 262] on h5 "Xem bản gốc" at bounding box center [696, 263] width 70 height 15
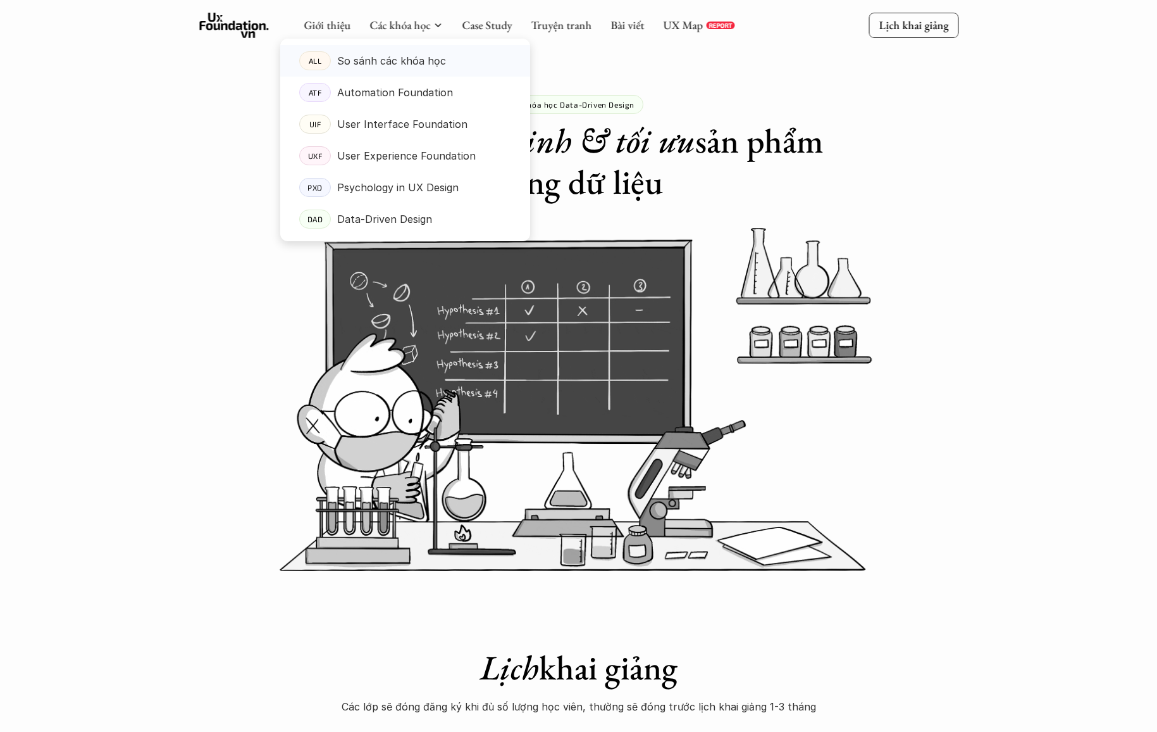
click at [392, 61] on p "So sánh các khóa học" at bounding box center [391, 60] width 109 height 19
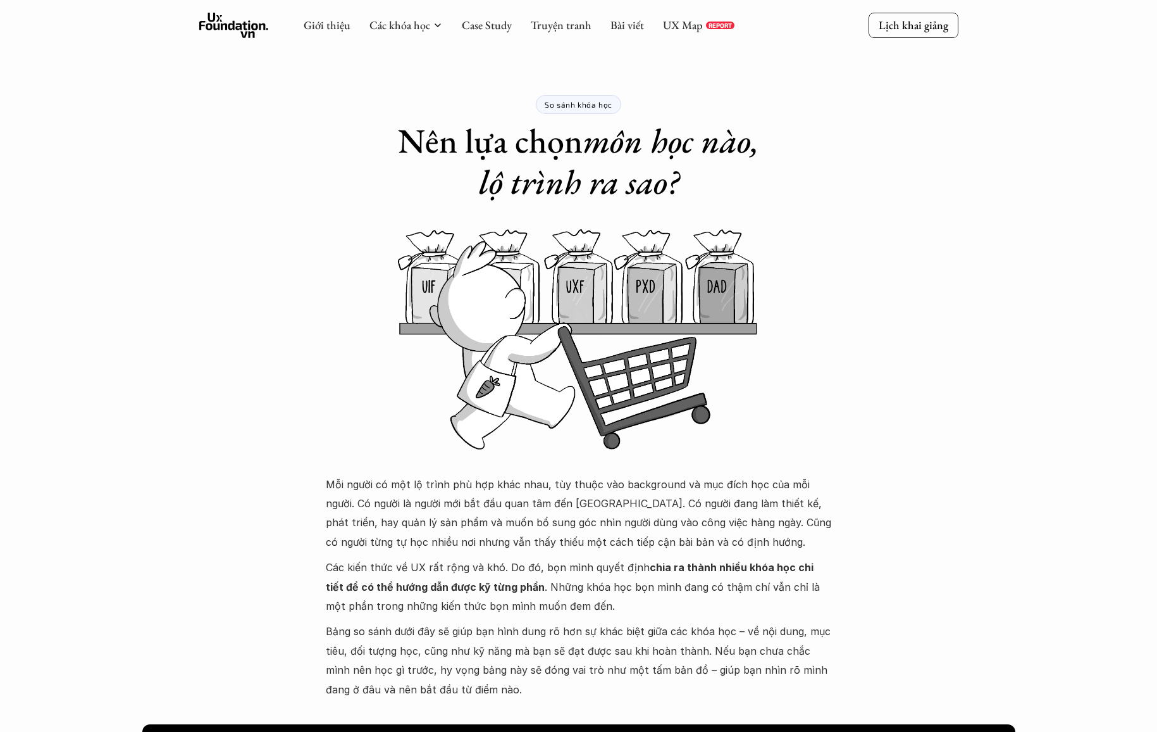
click at [235, 24] on icon at bounding box center [234, 25] width 70 height 25
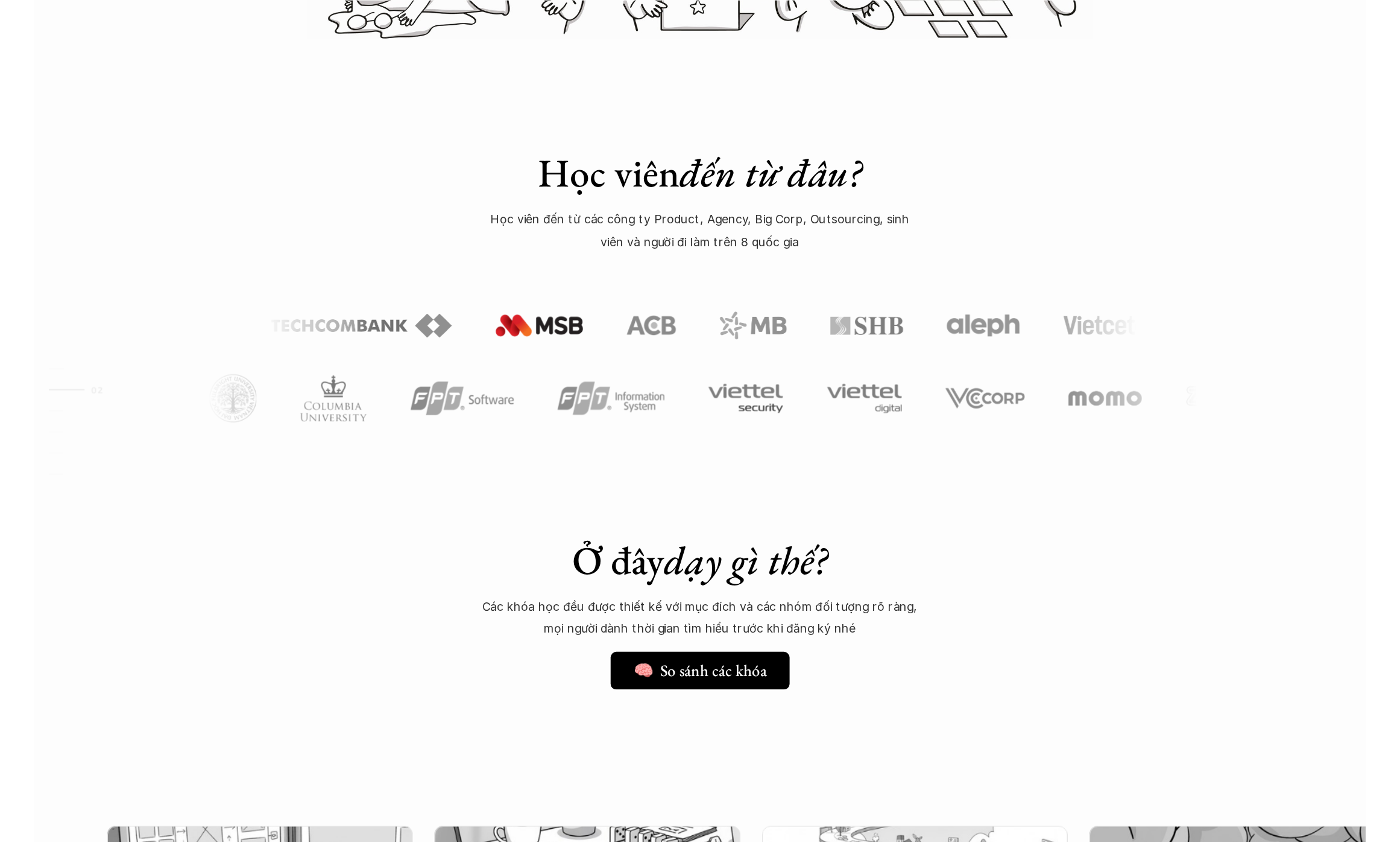
scroll to position [520, 0]
